Goal: Information Seeking & Learning: Learn about a topic

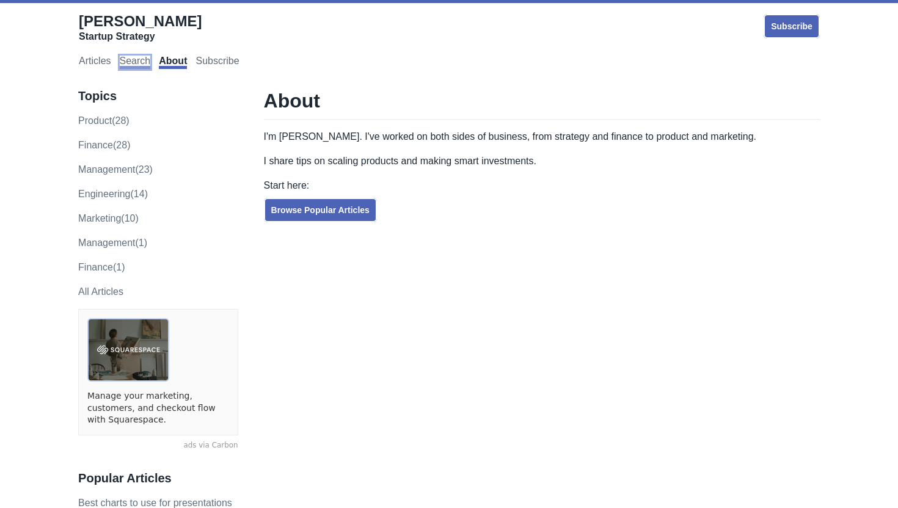
click at [130, 65] on link "Search" at bounding box center [135, 62] width 31 height 13
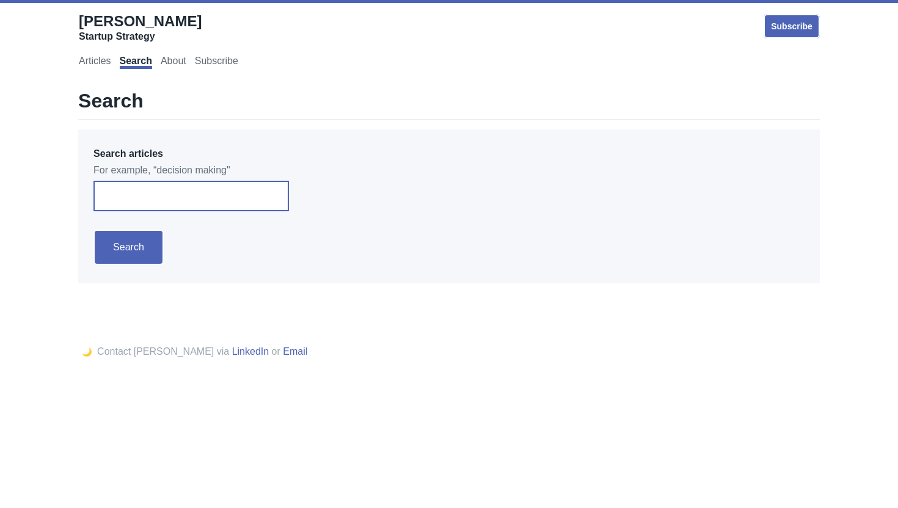
click at [175, 188] on input "Search articles" at bounding box center [190, 196] width 195 height 31
type input "JTBD"
click at [93, 230] on input "Search" at bounding box center [128, 247] width 70 height 35
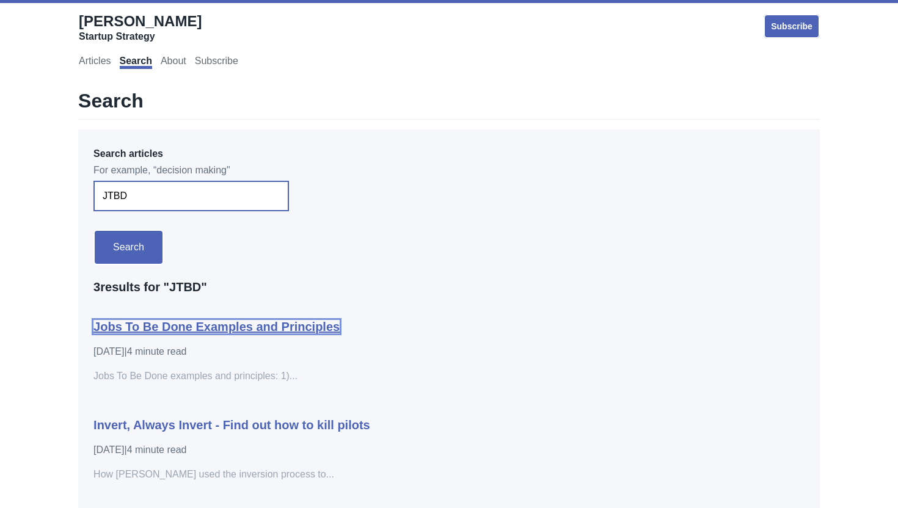
click at [145, 325] on link "Jobs To Be Done Examples and Principles" at bounding box center [216, 326] width 246 height 13
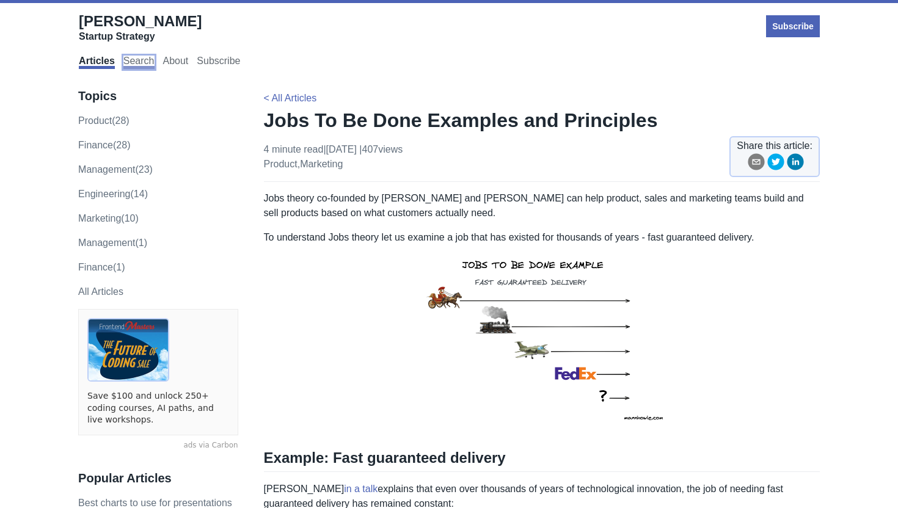
click at [147, 64] on link "Search" at bounding box center [138, 62] width 31 height 13
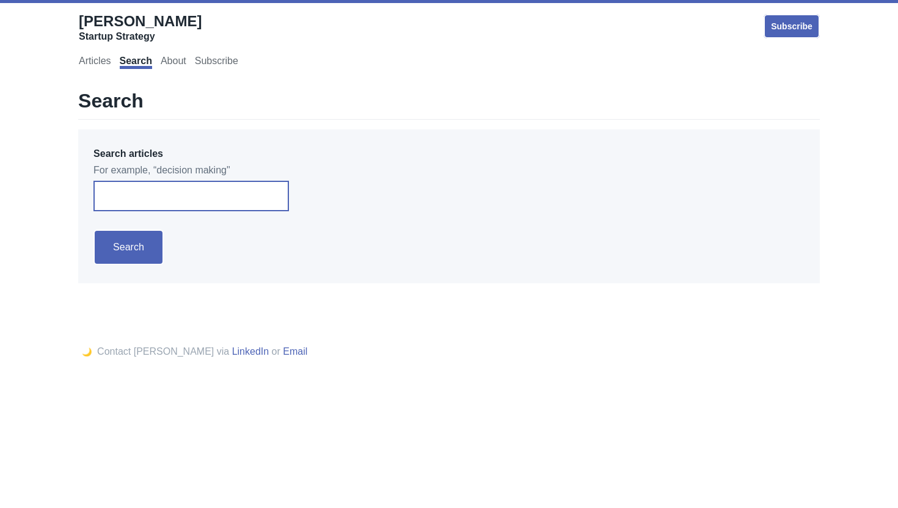
click at [183, 186] on input "Search articles" at bounding box center [190, 196] width 195 height 31
type input "interview"
click at [118, 252] on input "Search" at bounding box center [128, 247] width 70 height 35
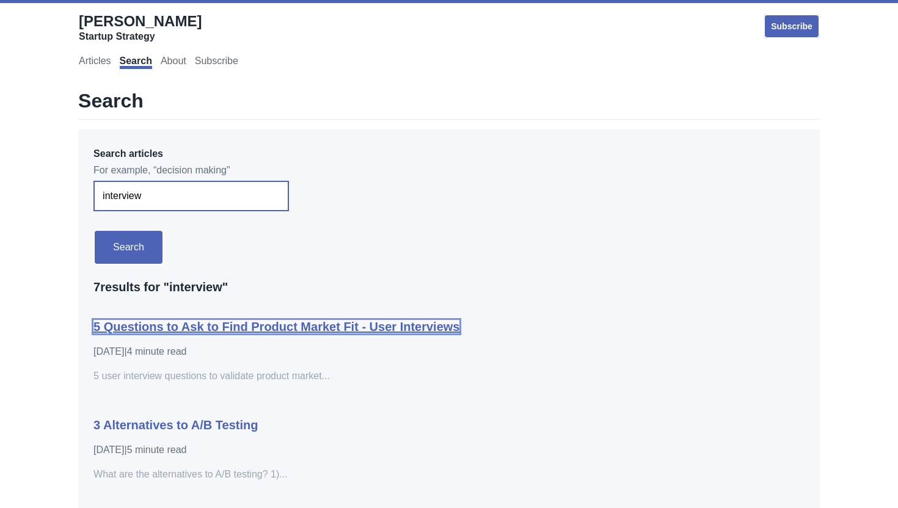
click at [183, 331] on link "5 Questions to Ask to Find Product Market Fit - User Interviews" at bounding box center [276, 326] width 366 height 13
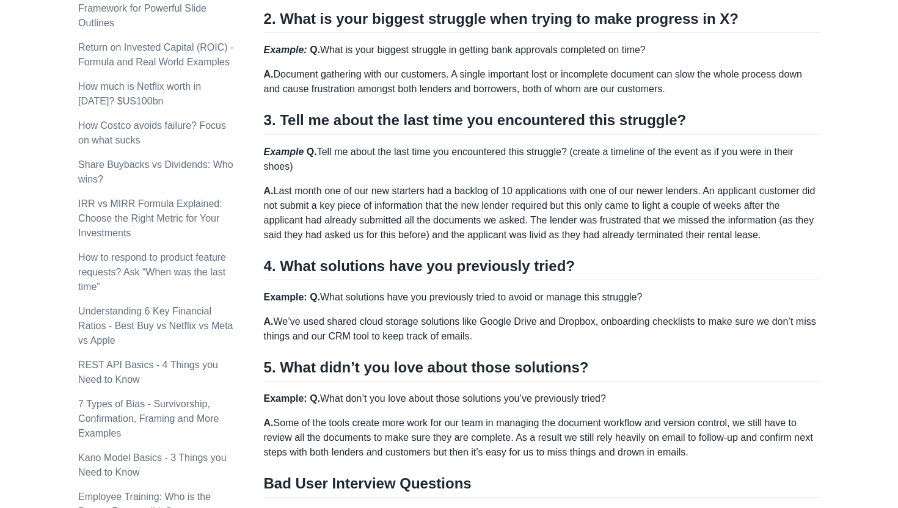
scroll to position [605, 0]
